Goal: Transaction & Acquisition: Purchase product/service

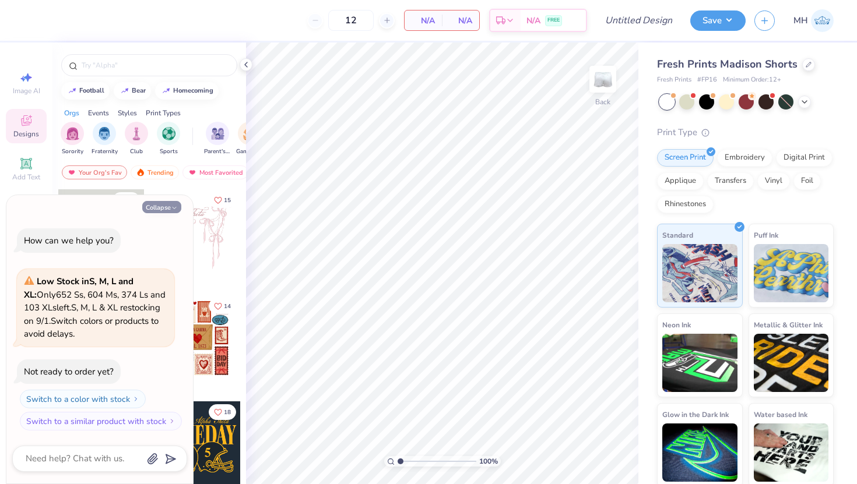
click at [169, 209] on button "Collapse" at bounding box center [161, 207] width 39 height 12
type textarea "x"
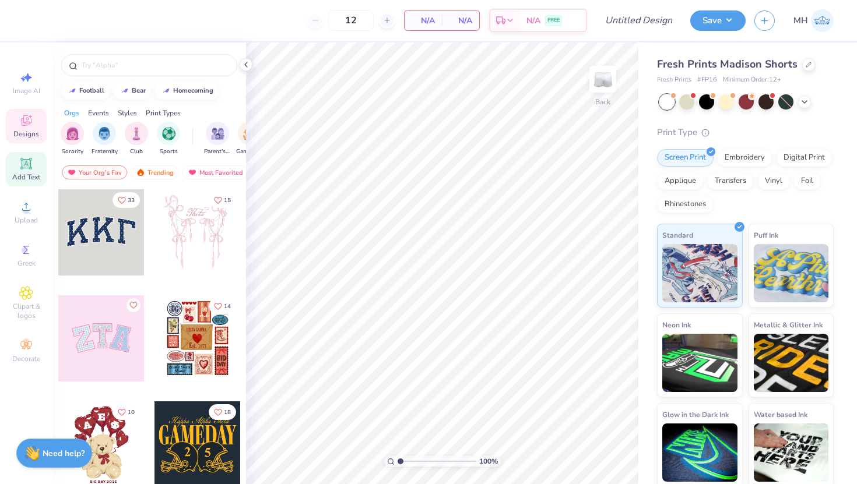
click at [30, 164] on icon at bounding box center [26, 163] width 9 height 9
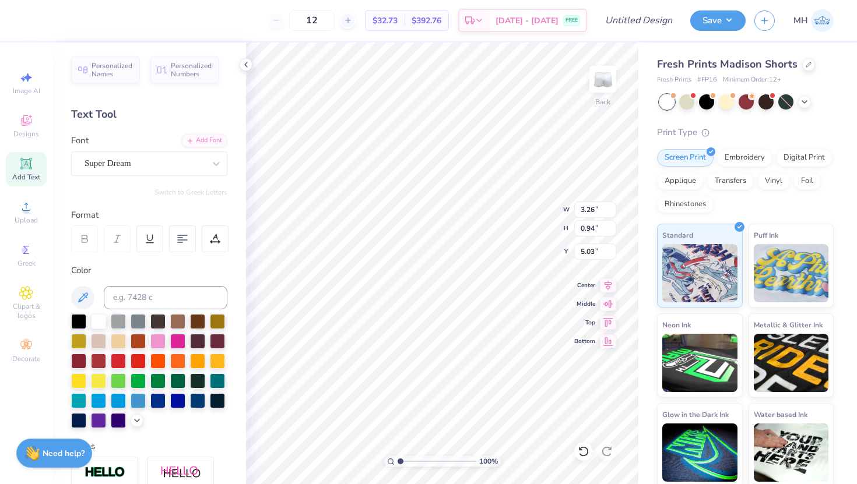
scroll to position [0, 3]
type textarea "Gamma Phi Beta"
click at [167, 170] on div at bounding box center [145, 164] width 120 height 16
click at [122, 279] on div at bounding box center [149, 276] width 126 height 12
type input "great"
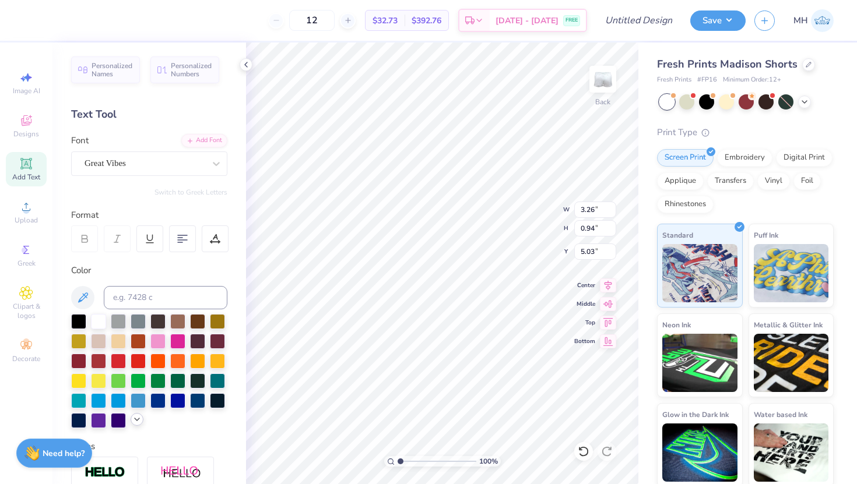
click at [136, 422] on icon at bounding box center [136, 419] width 9 height 9
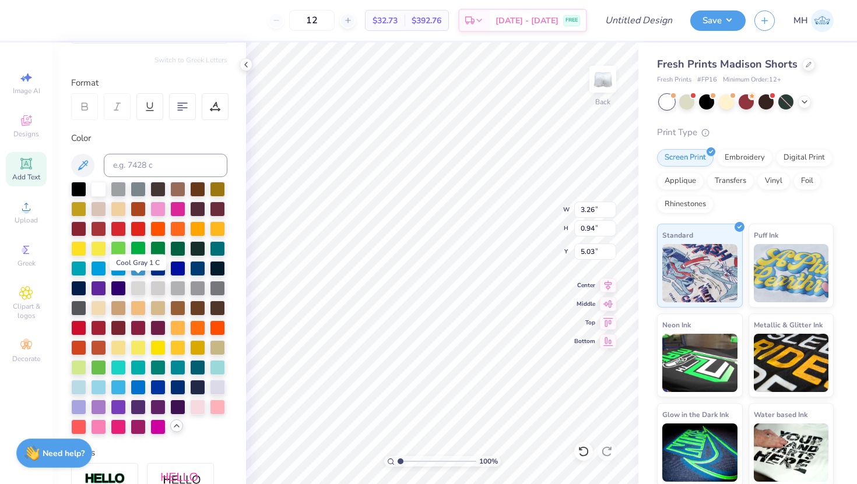
scroll to position [134, 0]
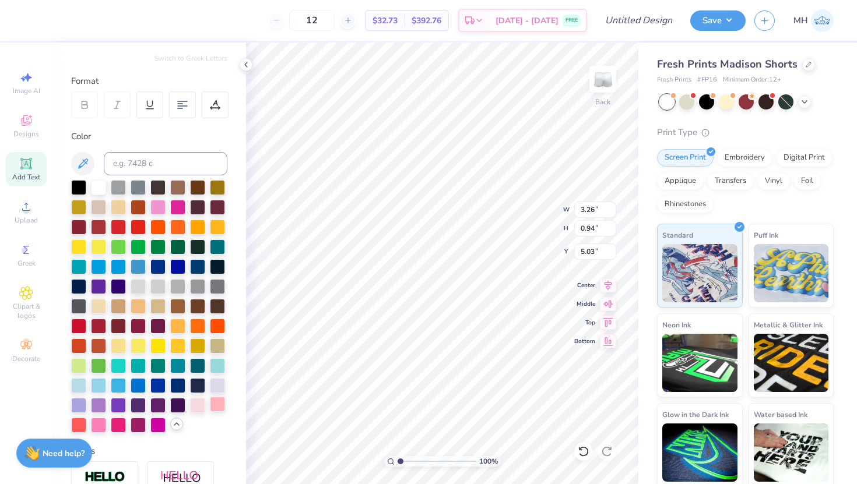
click at [225, 404] on div at bounding box center [217, 404] width 15 height 15
type input "3.59"
type input "0.68"
type input "8.24"
click at [248, 62] on icon at bounding box center [245, 64] width 9 height 9
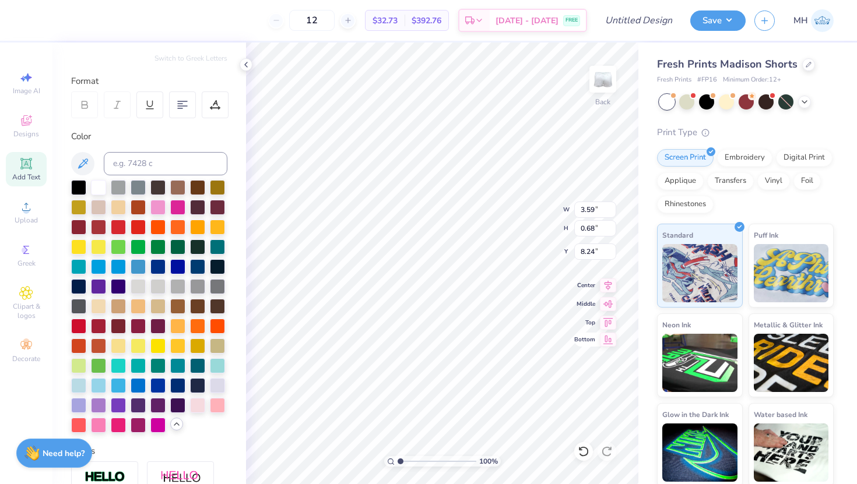
type input "4.24"
type input "0.80"
type input "8.12"
click at [248, 63] on icon at bounding box center [245, 64] width 9 height 9
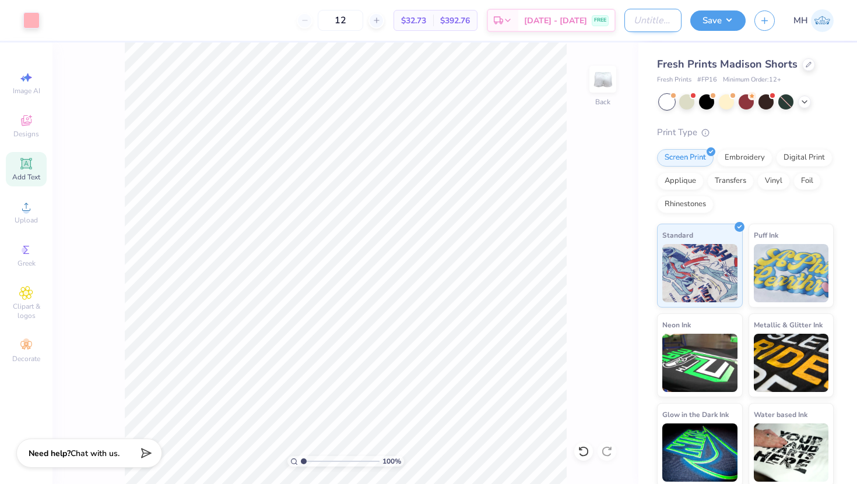
click at [656, 23] on input "Design Title" at bounding box center [652, 20] width 57 height 23
type input "Gphi White Shorts"
click at [717, 24] on button "Save" at bounding box center [717, 19] width 55 height 20
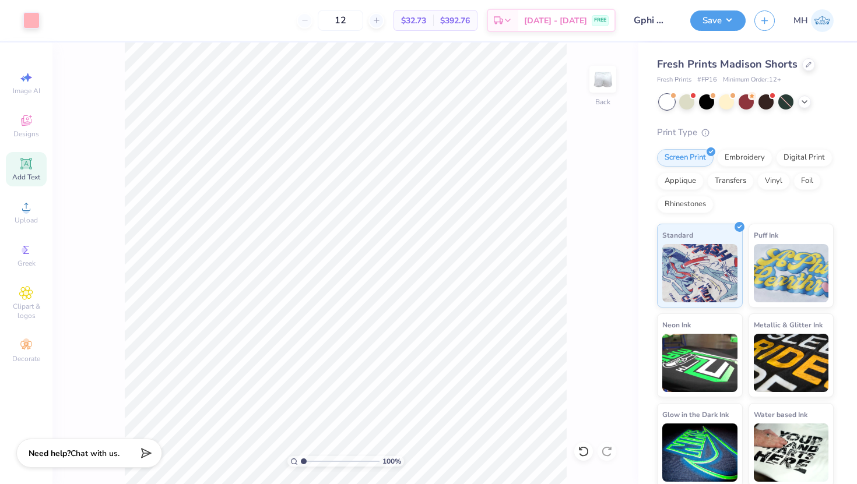
drag, startPoint x: 367, startPoint y: 21, endPoint x: 330, endPoint y: 14, distance: 37.4
click at [330, 14] on div "12" at bounding box center [340, 20] width 87 height 21
type input "50"
click at [420, 18] on span "$24.09" at bounding box center [407, 21] width 25 height 12
drag, startPoint x: 433, startPoint y: 19, endPoint x: 389, endPoint y: 19, distance: 43.7
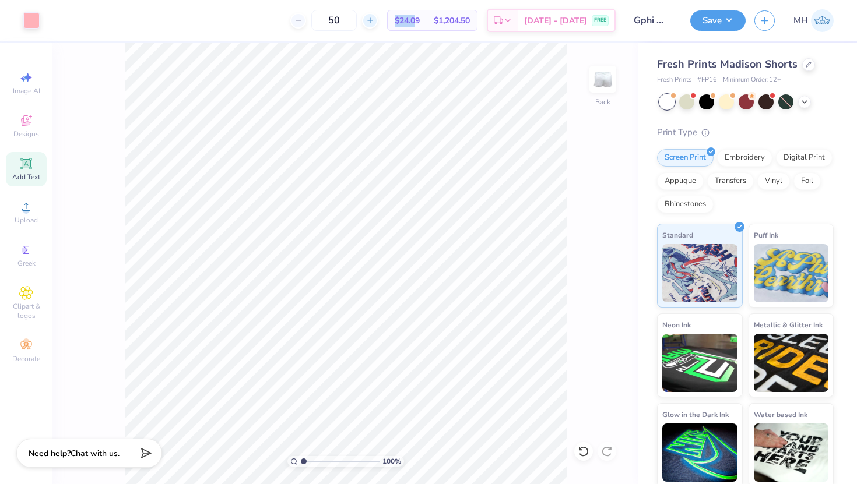
click at [389, 19] on div "50 $24.09 Per Item $1,204.50 Total Est. Delivery [DATE] - [DATE] FREE" at bounding box center [331, 20] width 567 height 41
